Goal: Find specific page/section: Find specific page/section

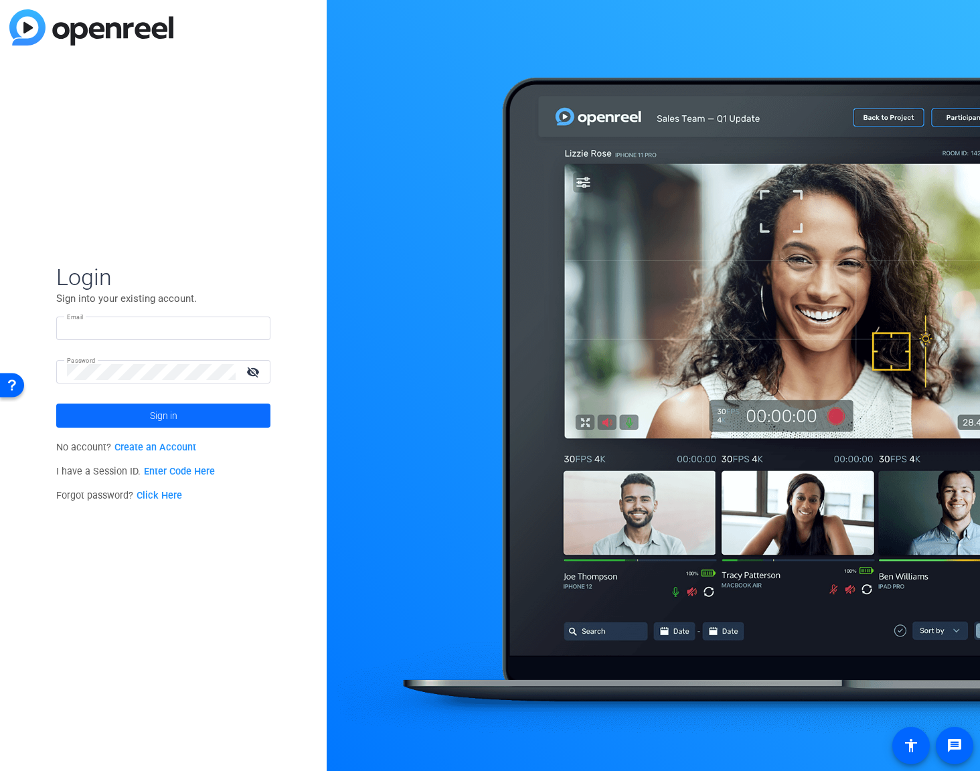
type input "[EMAIL_ADDRESS][PERSON_NAME][DOMAIN_NAME]"
click at [148, 413] on span at bounding box center [163, 416] width 214 height 32
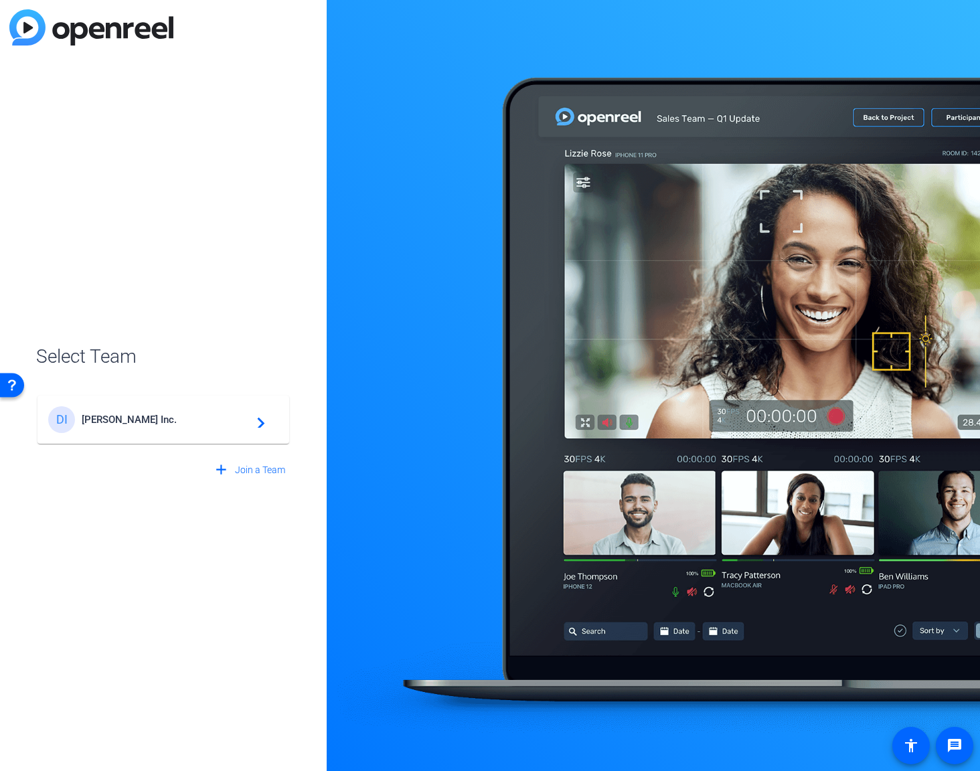
click at [129, 414] on span "[PERSON_NAME] Inc." at bounding box center [165, 420] width 167 height 12
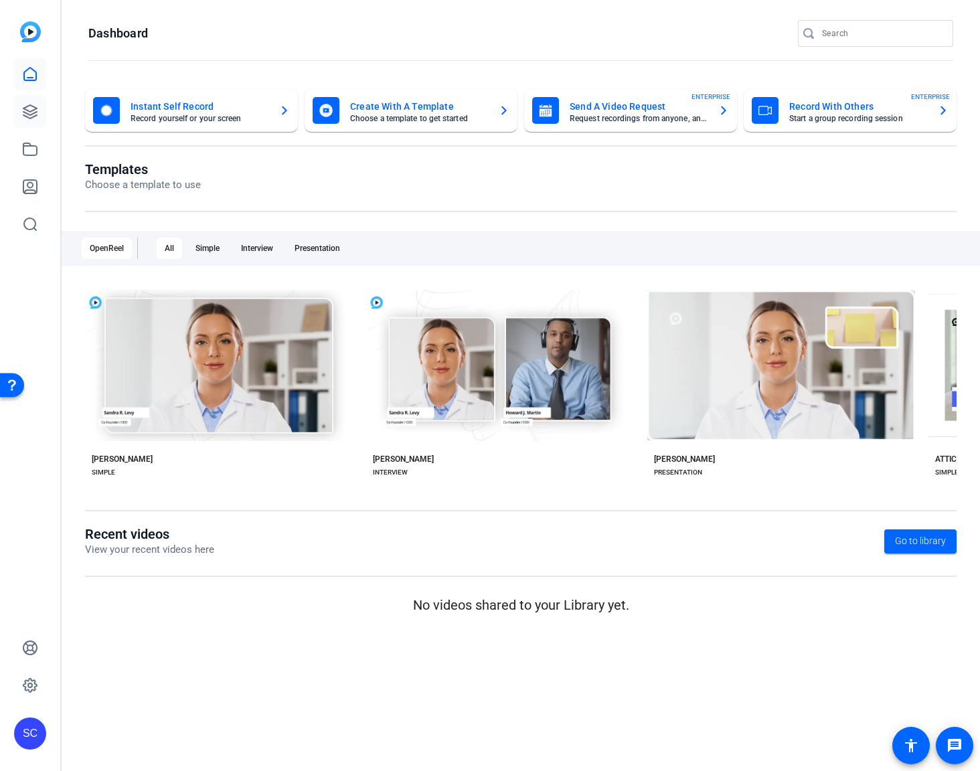
click at [17, 104] on link at bounding box center [30, 112] width 32 height 32
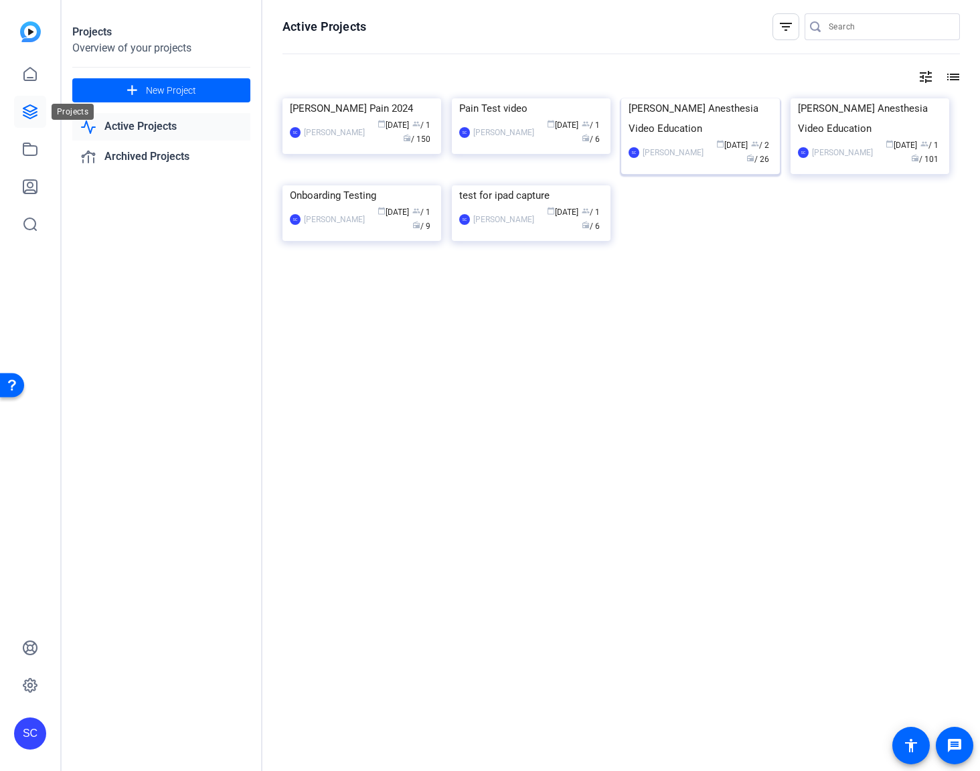
click at [704, 98] on img at bounding box center [700, 98] width 159 height 0
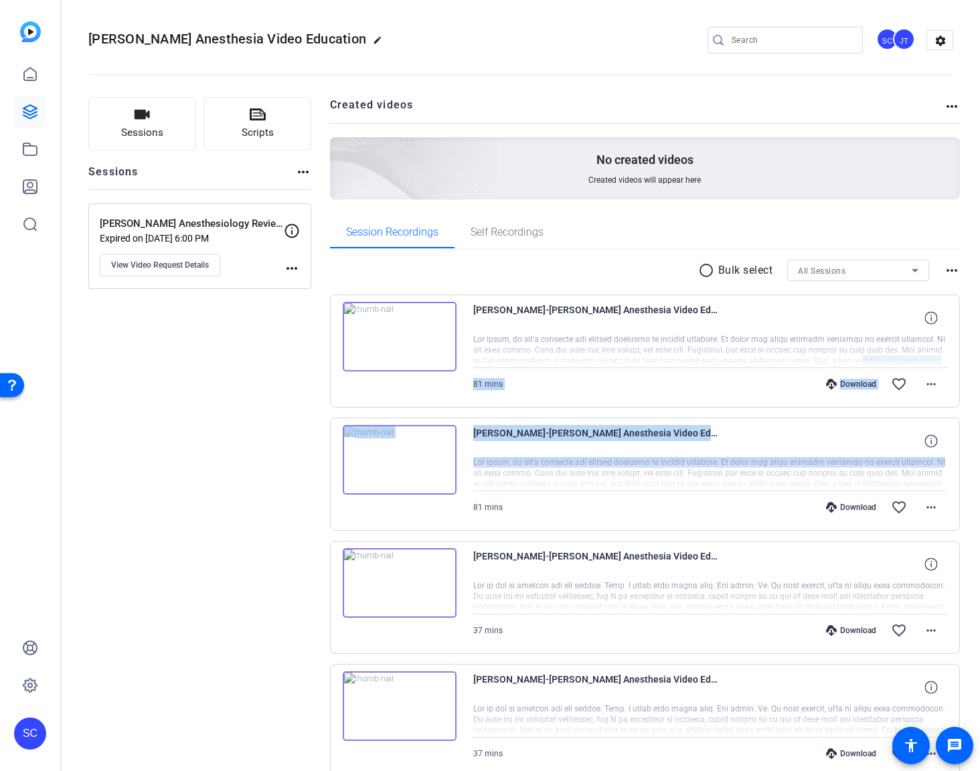
drag, startPoint x: 971, startPoint y: 363, endPoint x: 988, endPoint y: 459, distance: 98.0
click at [979, 459] on html "Accessibility Screen-Reader Guide, Feedback, and Issue Reporting | New window S…" at bounding box center [490, 385] width 980 height 771
